Goal: Check status

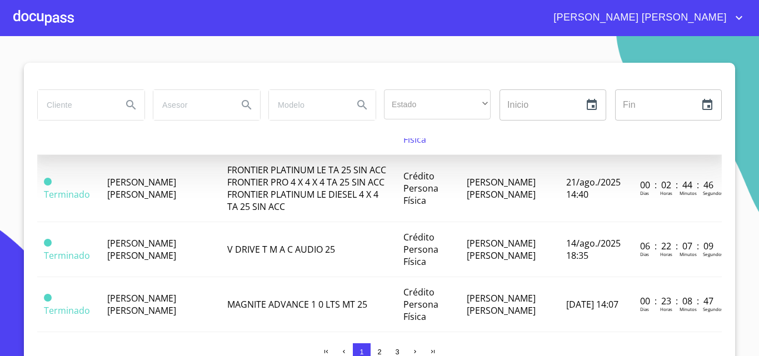
scroll to position [278, 0]
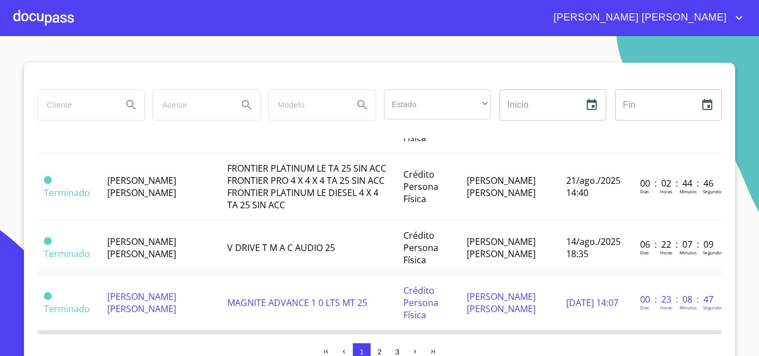
click at [153, 301] on td "[PERSON_NAME] [PERSON_NAME]" at bounding box center [161, 303] width 120 height 55
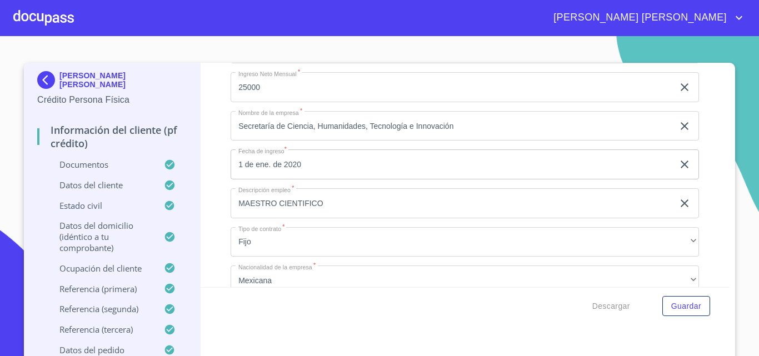
scroll to position [4888, 0]
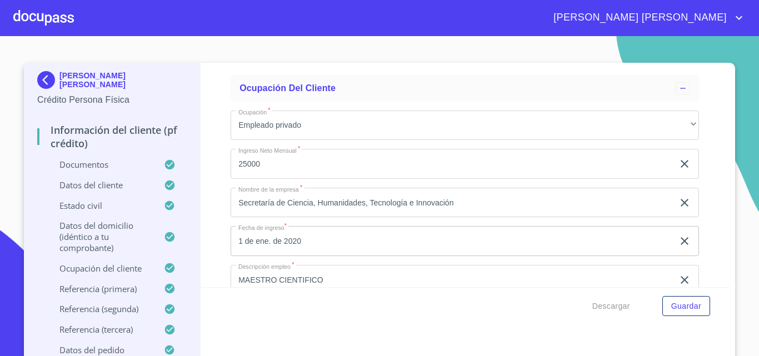
drag, startPoint x: 717, startPoint y: 220, endPoint x: 720, endPoint y: 141, distance: 79.5
click at [720, 141] on div "Información del cliente (PF crédito) Documentos Documento de identificación   *…" at bounding box center [465, 175] width 529 height 224
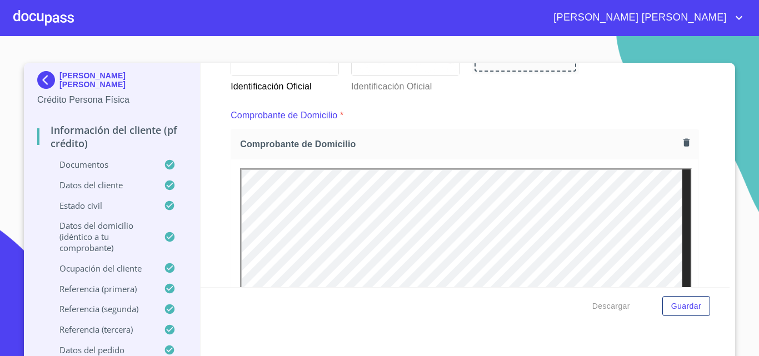
scroll to position [493, 0]
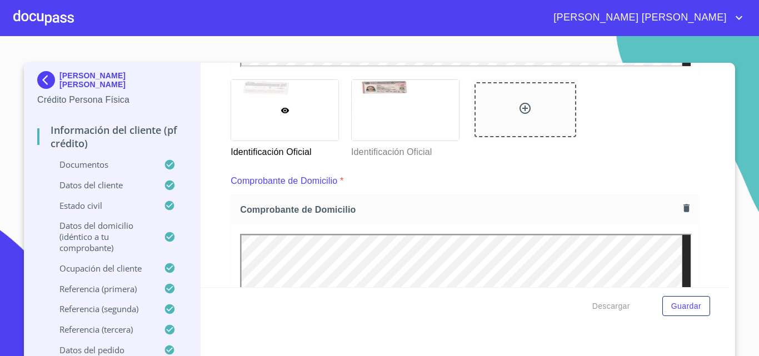
click at [33, 16] on div at bounding box center [43, 18] width 61 height 36
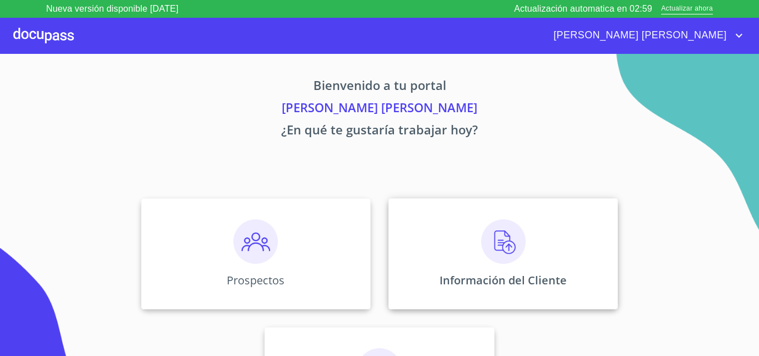
click at [572, 261] on div "Información del Cliente" at bounding box center [502, 253] width 229 height 111
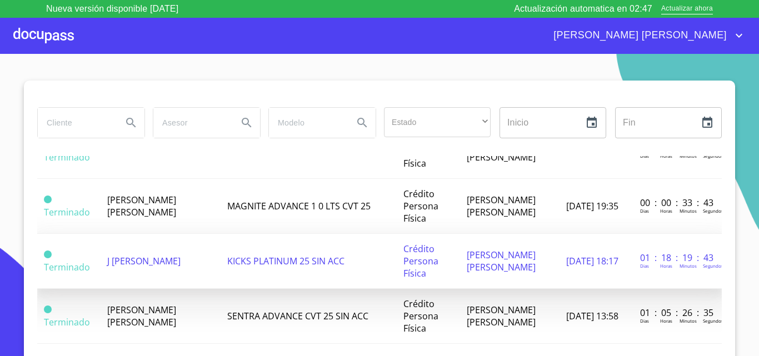
scroll to position [833, 0]
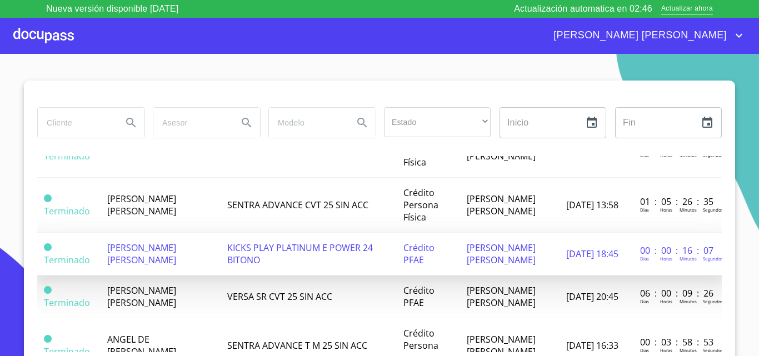
click at [272, 265] on td "KICKS PLAY PLATINUM E POWER 24 BITONO" at bounding box center [309, 254] width 176 height 43
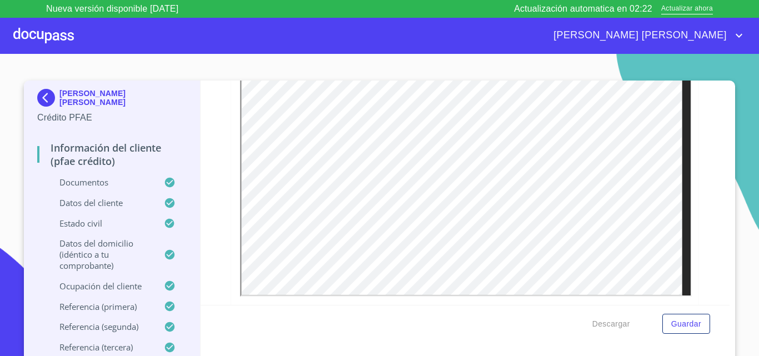
scroll to position [1195, 0]
